Goal: Transaction & Acquisition: Download file/media

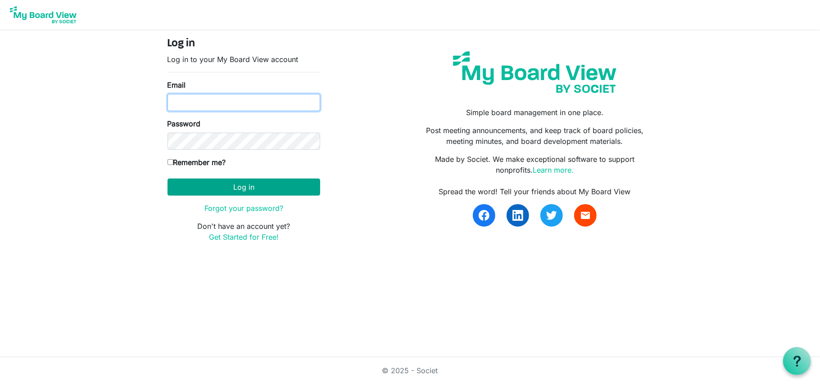
type input "annmcook63@gmail.com"
click at [275, 191] on button "Log in" at bounding box center [243, 187] width 153 height 17
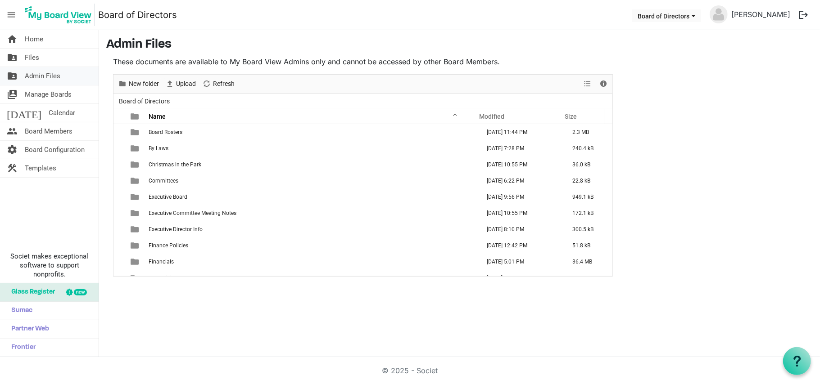
click at [47, 77] on span "Admin Files" at bounding box center [43, 76] width 36 height 18
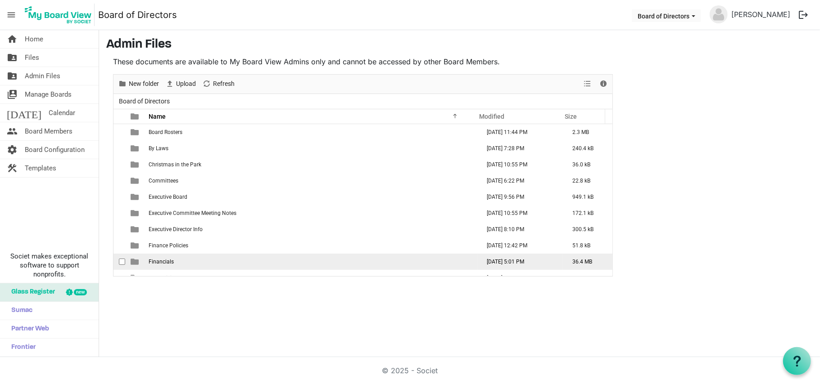
click at [164, 261] on span "Financials" at bounding box center [161, 262] width 25 height 6
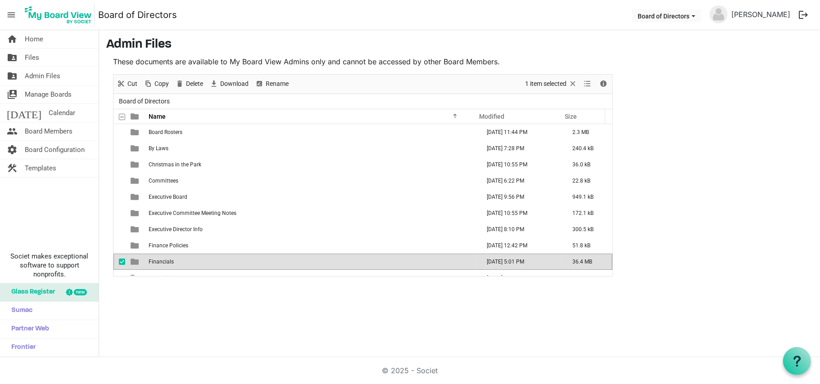
click at [164, 261] on span "Financials" at bounding box center [161, 262] width 25 height 6
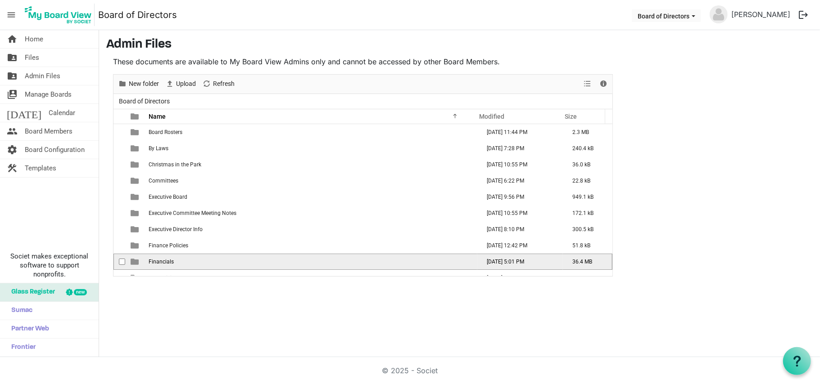
click at [164, 261] on span "Financials" at bounding box center [161, 262] width 25 height 6
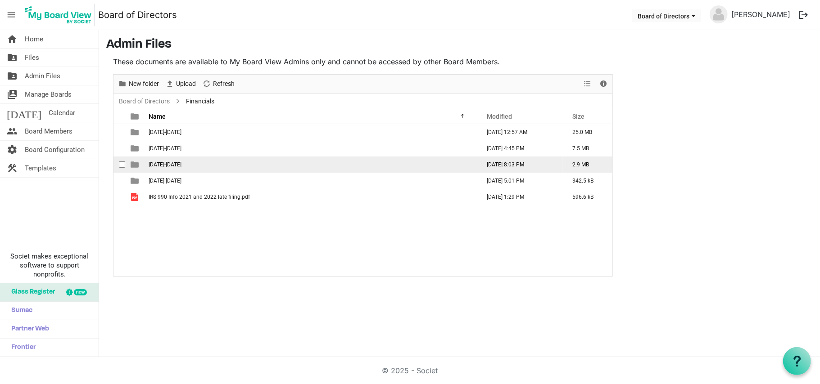
click at [161, 165] on span "[DATE]-[DATE]" at bounding box center [165, 165] width 33 height 6
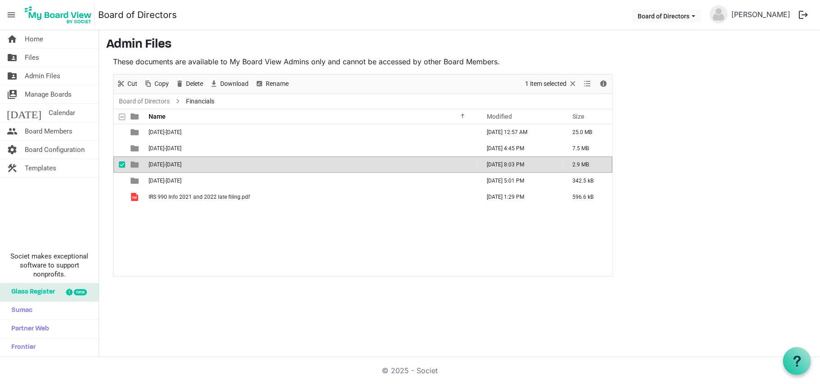
click at [161, 165] on span "[DATE]-[DATE]" at bounding box center [165, 165] width 33 height 6
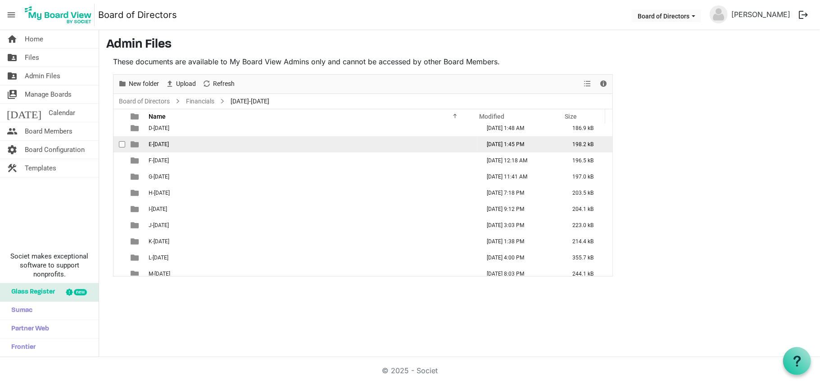
scroll to position [75, 0]
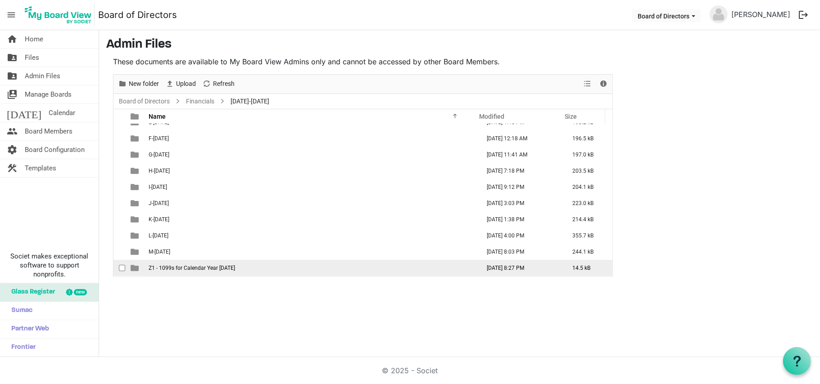
click at [209, 267] on span "Z1 - 1099s for Calendar Year [DATE]" at bounding box center [192, 268] width 86 height 6
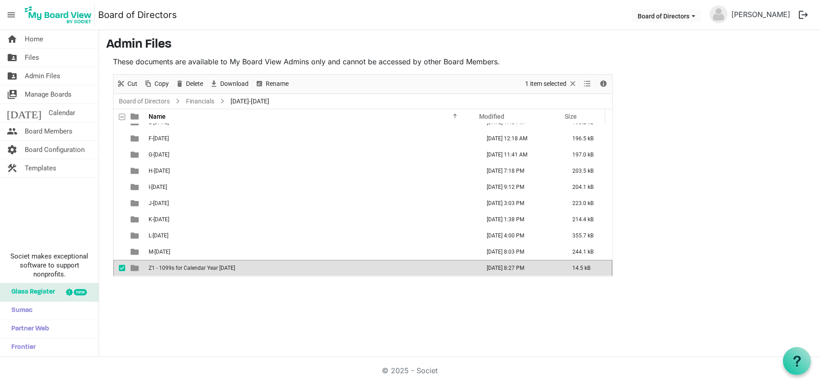
click at [209, 267] on span "Z1 - 1099s for Calendar Year [DATE]" at bounding box center [192, 268] width 86 height 6
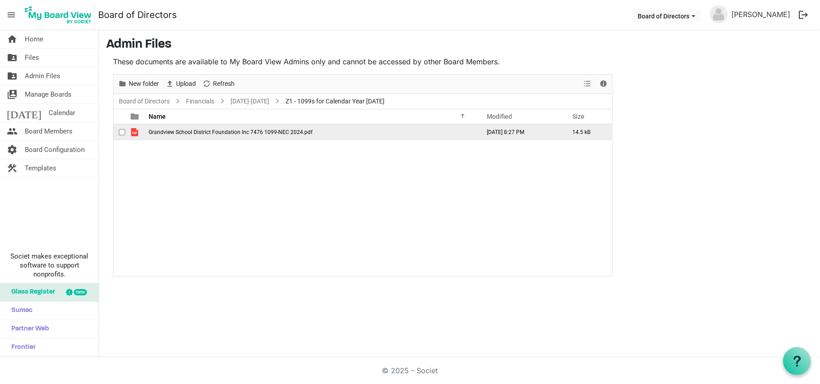
click at [230, 130] on span "Grandview School District Foundation Inc 7476 1099-NEC 2024.pdf" at bounding box center [231, 132] width 164 height 6
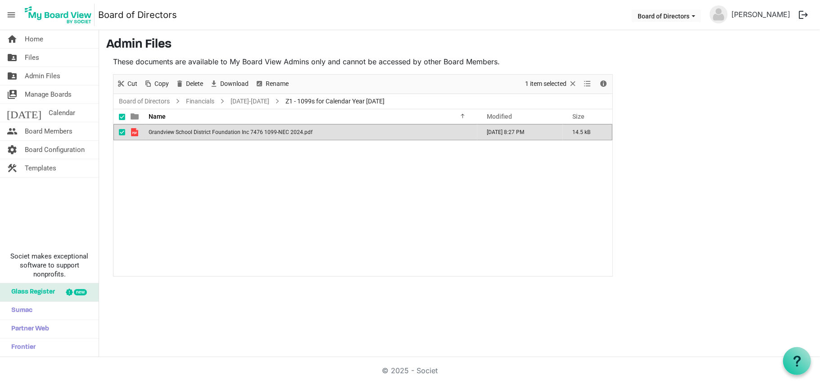
click at [230, 130] on span "Grandview School District Foundation Inc 7476 1099-NEC 2024.pdf" at bounding box center [231, 132] width 164 height 6
